Goal: Task Accomplishment & Management: Use online tool/utility

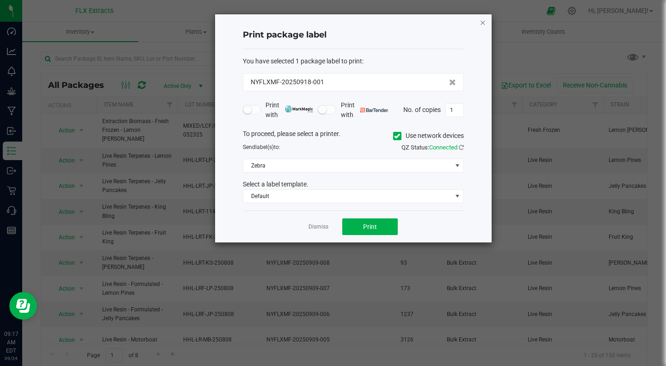
click at [481, 23] on icon "button" at bounding box center [483, 22] width 6 height 11
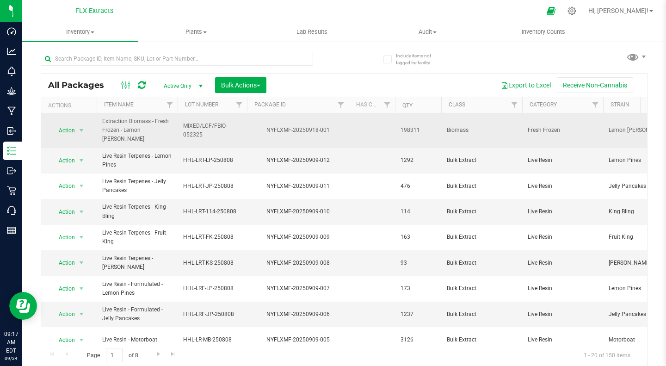
click at [259, 130] on div "NYFLXMF-20250918-001" at bounding box center [298, 130] width 105 height 9
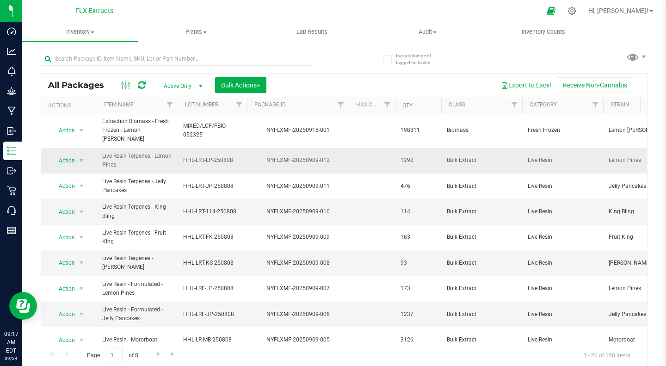
click at [248, 166] on td "NYFLXMF-20250909-012" at bounding box center [298, 160] width 102 height 25
click at [244, 163] on td "HHL-LRT-LP-250808" at bounding box center [212, 160] width 69 height 25
click at [78, 161] on span "select" at bounding box center [81, 160] width 7 height 7
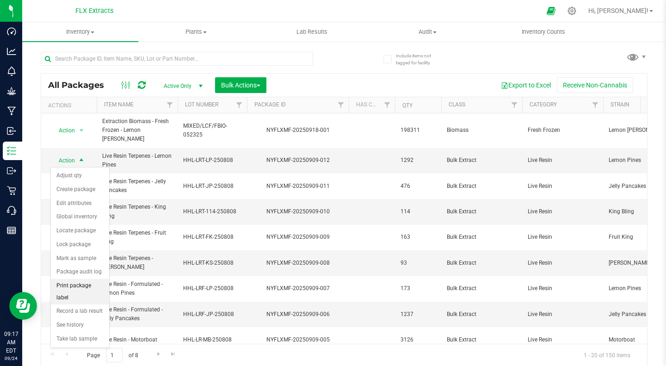
click at [74, 285] on li "Print package label" at bounding box center [80, 291] width 58 height 25
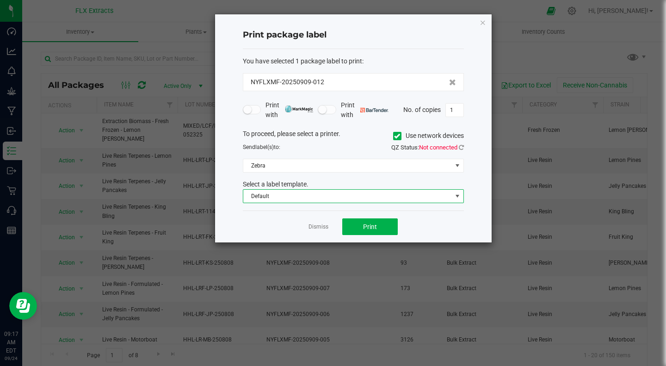
click at [334, 196] on span "Default" at bounding box center [347, 196] width 209 height 13
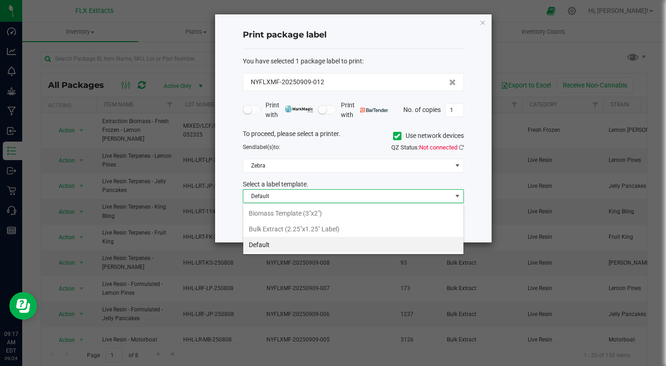
scroll to position [14, 221]
click at [327, 227] on li "Bulk Extract (2.25"x1.25" Label)" at bounding box center [353, 229] width 220 height 16
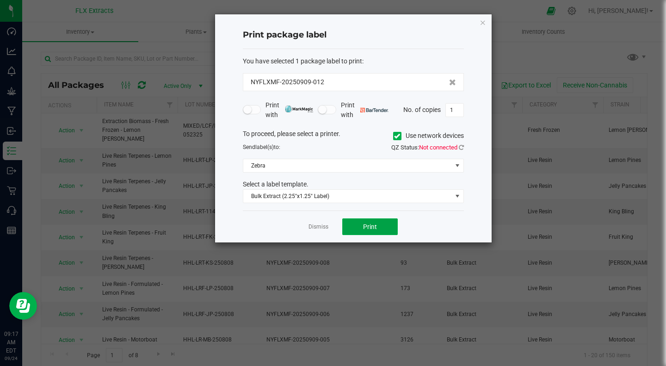
drag, startPoint x: 362, startPoint y: 223, endPoint x: 449, endPoint y: 217, distance: 87.2
click at [449, 217] on div "Dismiss Print" at bounding box center [353, 226] width 221 height 32
click at [461, 144] on icon at bounding box center [461, 147] width 5 height 6
click at [367, 227] on span "Print" at bounding box center [370, 226] width 14 height 7
click at [630, 21] on ngb-modal-window "Print package label You have selected 1 package label to print : NYFLXMF-202509…" at bounding box center [336, 183] width 673 height 366
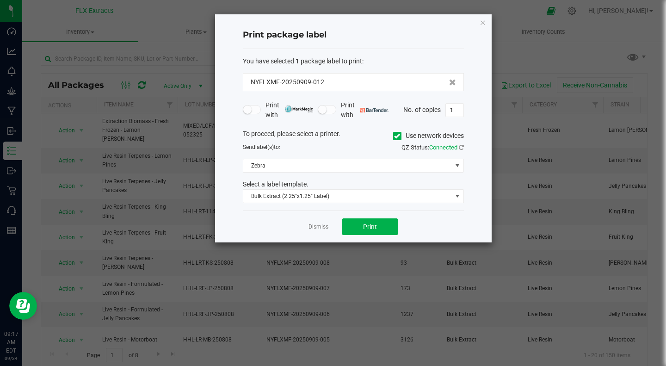
click at [624, 29] on ngb-modal-window "Print package label You have selected 1 package label to print : NYFLXMF-202509…" at bounding box center [336, 183] width 673 height 366
click at [481, 26] on icon "button" at bounding box center [483, 22] width 6 height 11
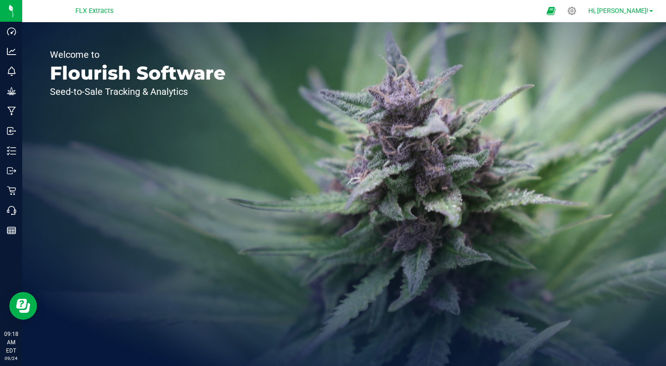
click at [633, 12] on span "Hi, [PERSON_NAME]!" at bounding box center [618, 10] width 60 height 7
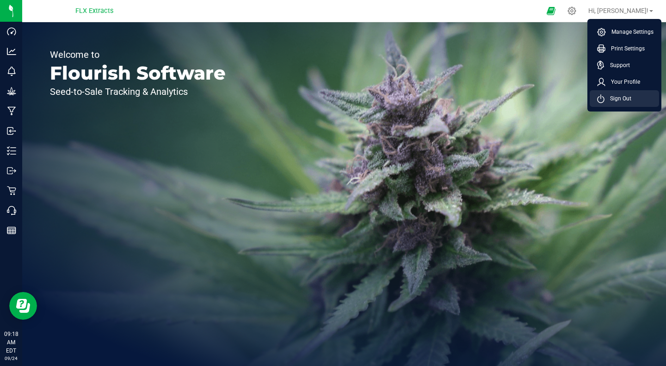
click at [621, 96] on span "Sign Out" at bounding box center [618, 98] width 27 height 9
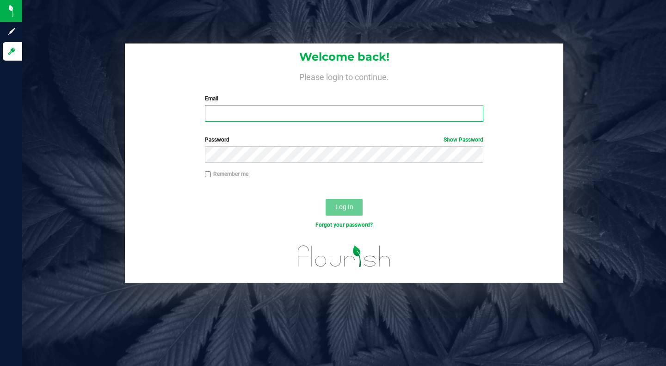
click at [247, 111] on input "Email" at bounding box center [344, 113] width 278 height 17
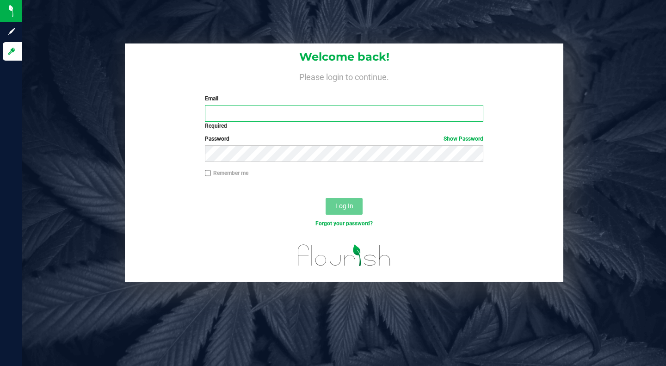
type input "jacob@awalkinthepines.com"
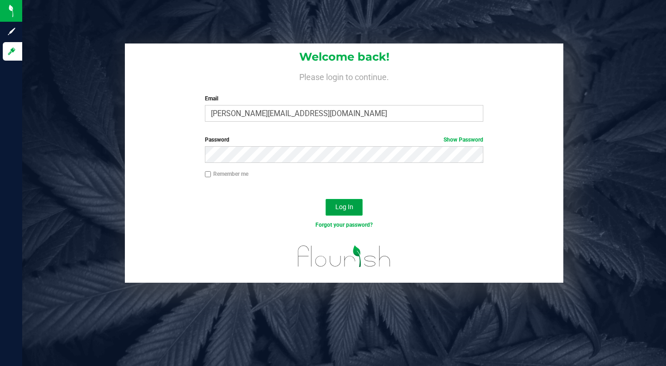
click at [336, 206] on span "Log In" at bounding box center [344, 206] width 18 height 7
